Goal: Transaction & Acquisition: Obtain resource

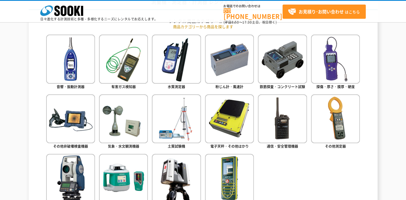
click at [290, 119] on img at bounding box center [282, 119] width 49 height 49
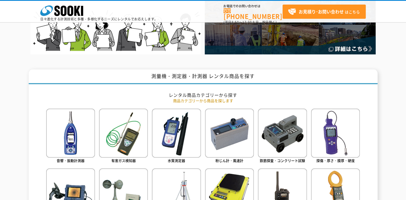
scroll to position [161, 0]
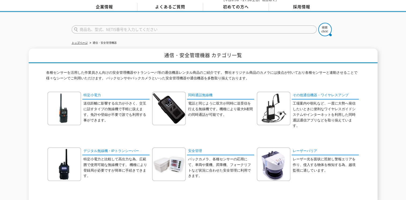
scroll to position [18, 0]
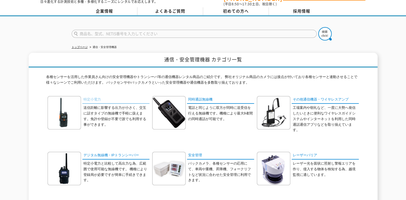
click at [92, 97] on link "特定小電力" at bounding box center [115, 100] width 67 height 8
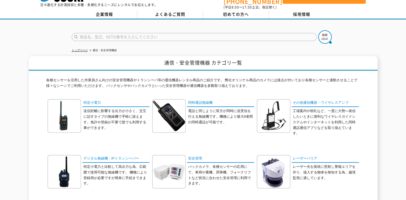
scroll to position [0, 0]
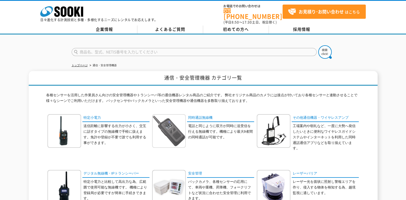
click at [179, 130] on img at bounding box center [169, 131] width 34 height 34
click at [305, 116] on link "その他通信機器・ワイヤレスアンプ" at bounding box center [325, 118] width 67 height 8
click at [71, 185] on img at bounding box center [65, 187] width 34 height 34
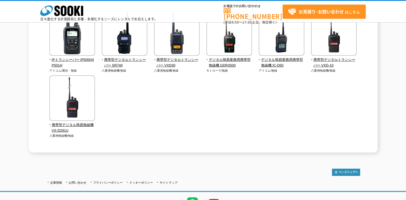
scroll to position [81, 0]
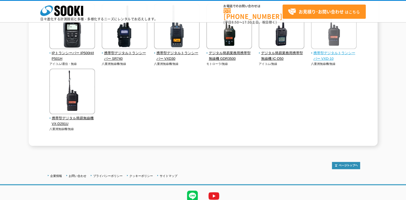
click at [331, 55] on span "携帯型デジタルトランシーバー VXD-10" at bounding box center [334, 55] width 46 height 11
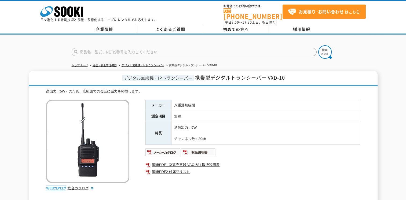
scroll to position [81, 0]
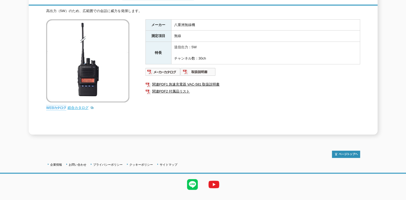
click at [75, 106] on link "総合カタログ" at bounding box center [81, 108] width 26 height 4
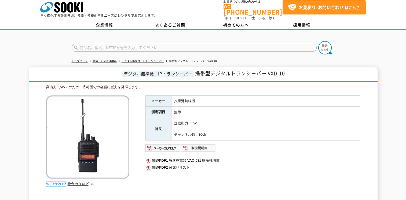
scroll to position [0, 0]
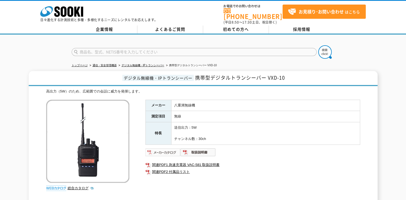
click at [168, 149] on img at bounding box center [163, 152] width 35 height 9
